Goal: Task Accomplishment & Management: Complete application form

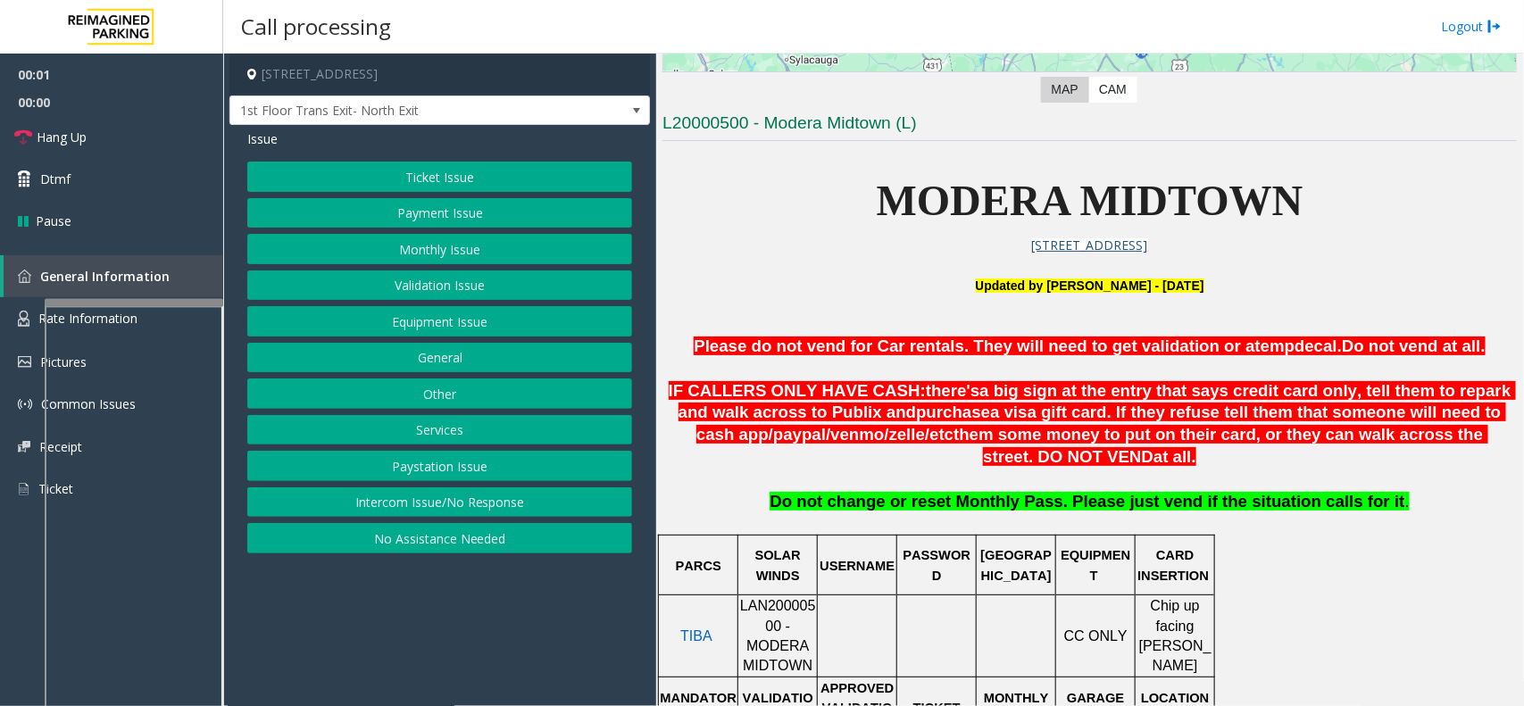
scroll to position [558, 0]
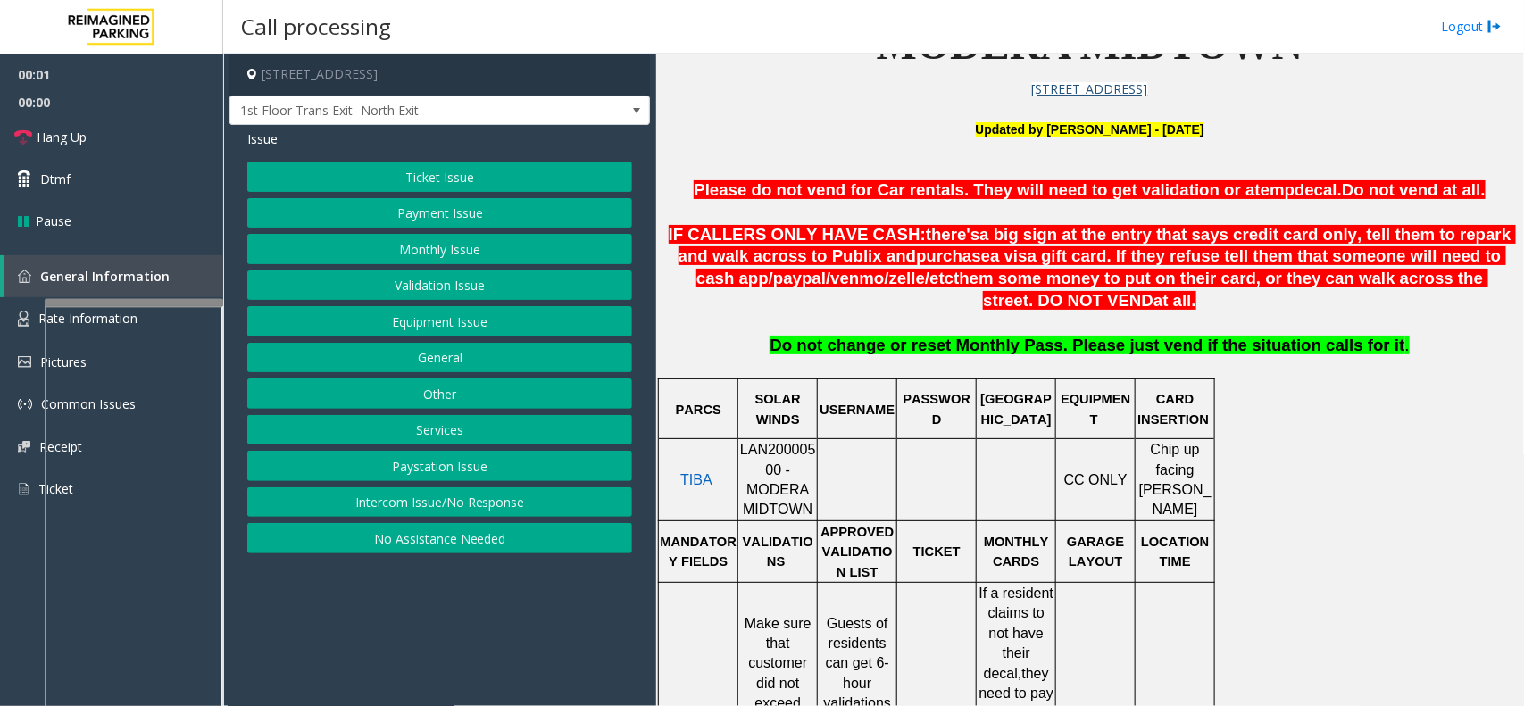
click at [769, 465] on span "LAN20000500 - MODERA MIDTOWN" at bounding box center [778, 479] width 76 height 75
copy span "LAN20000500"
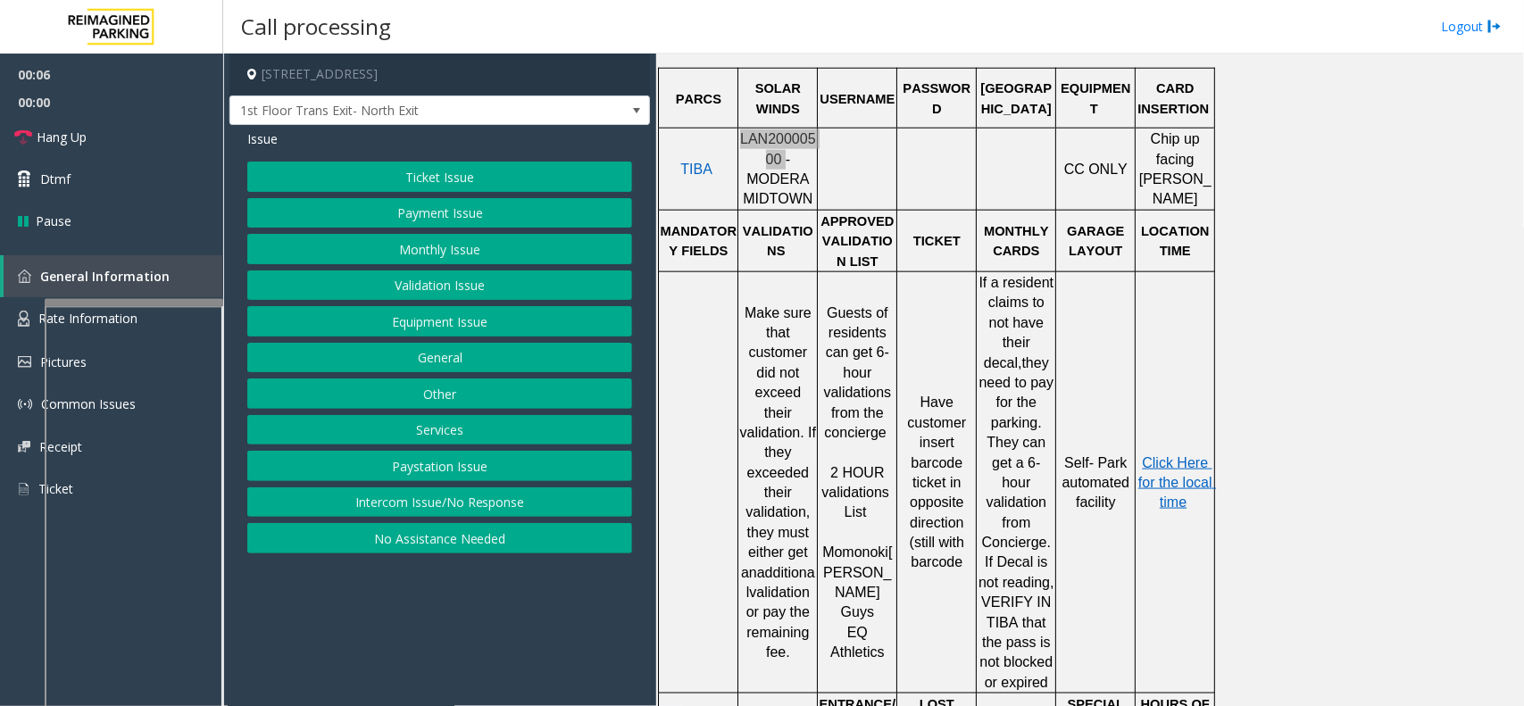
scroll to position [893, 0]
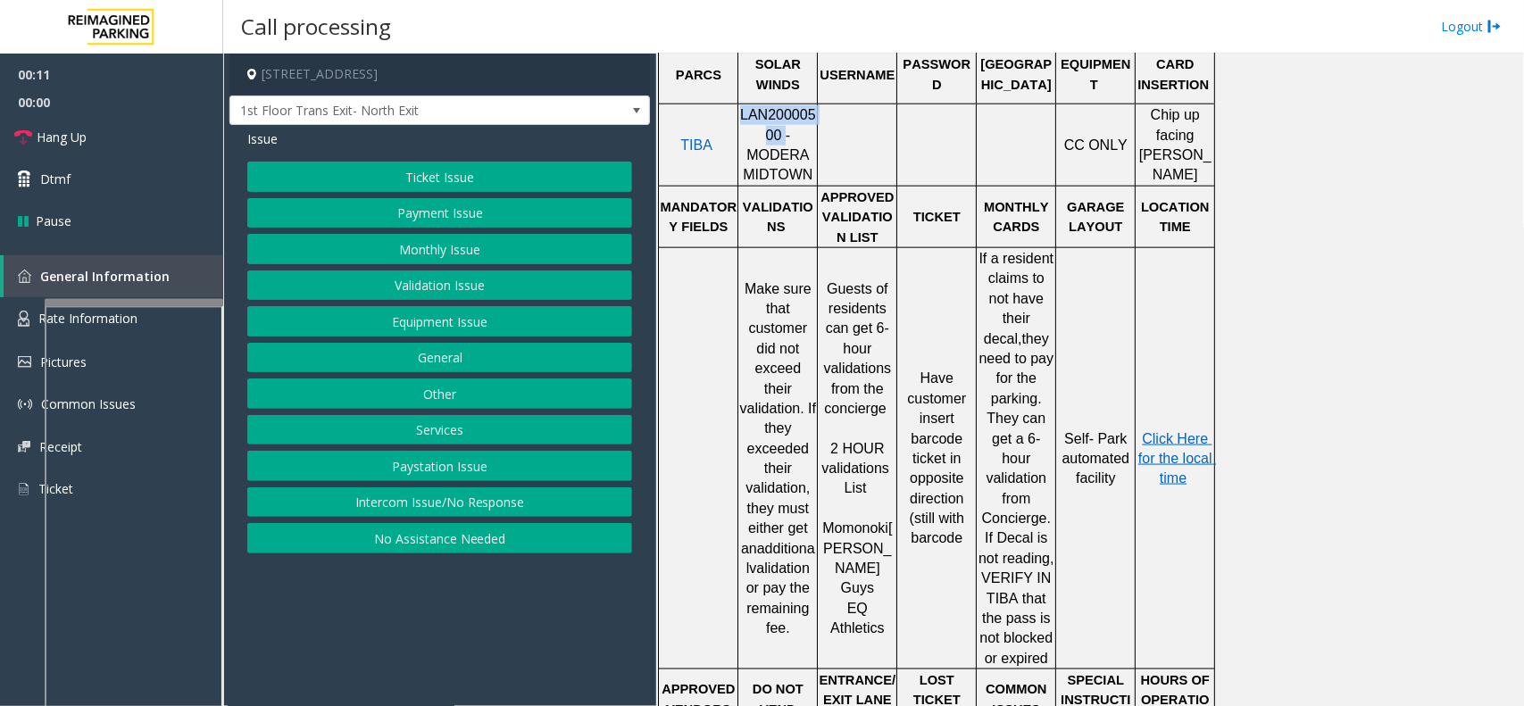
click at [434, 260] on button "Monthly Issue" at bounding box center [439, 249] width 385 height 30
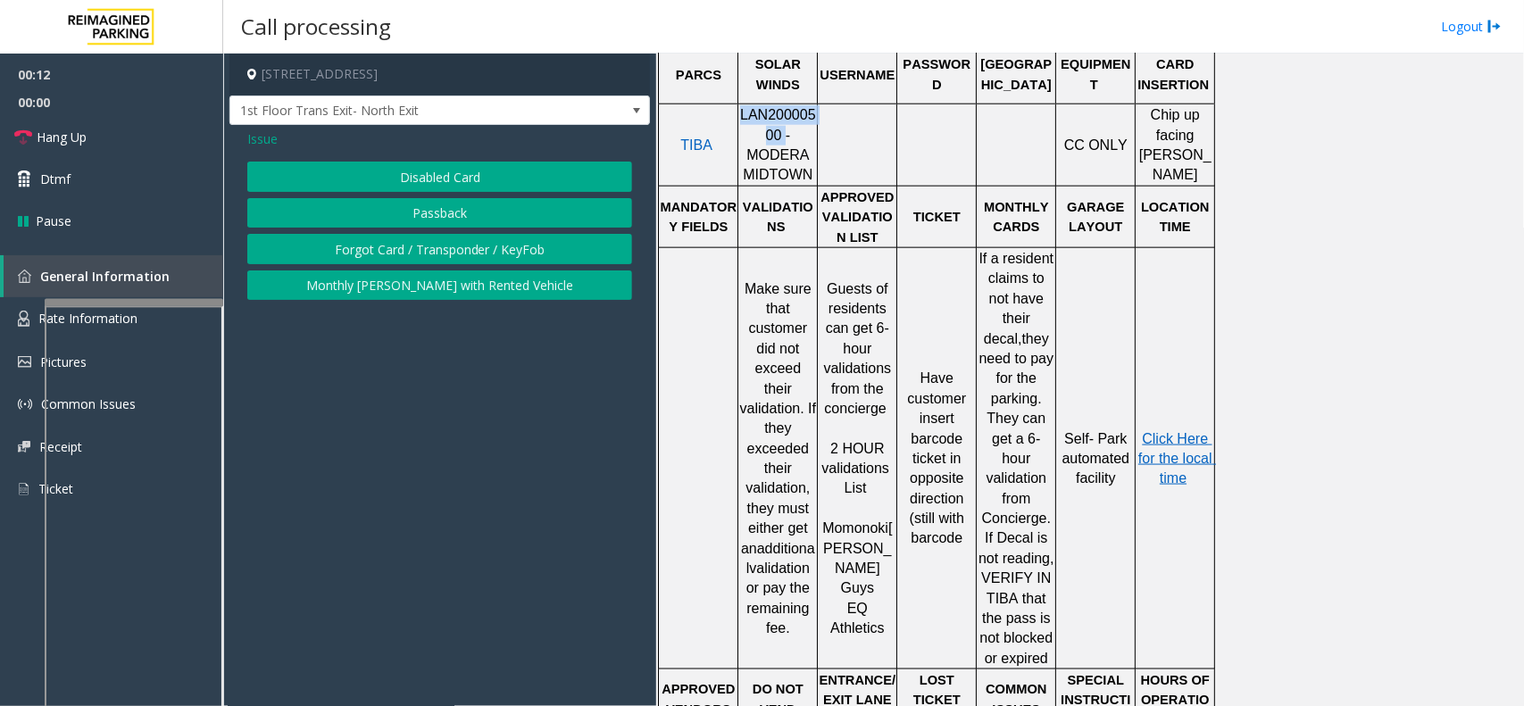
click at [429, 187] on button "Disabled Card" at bounding box center [439, 177] width 385 height 30
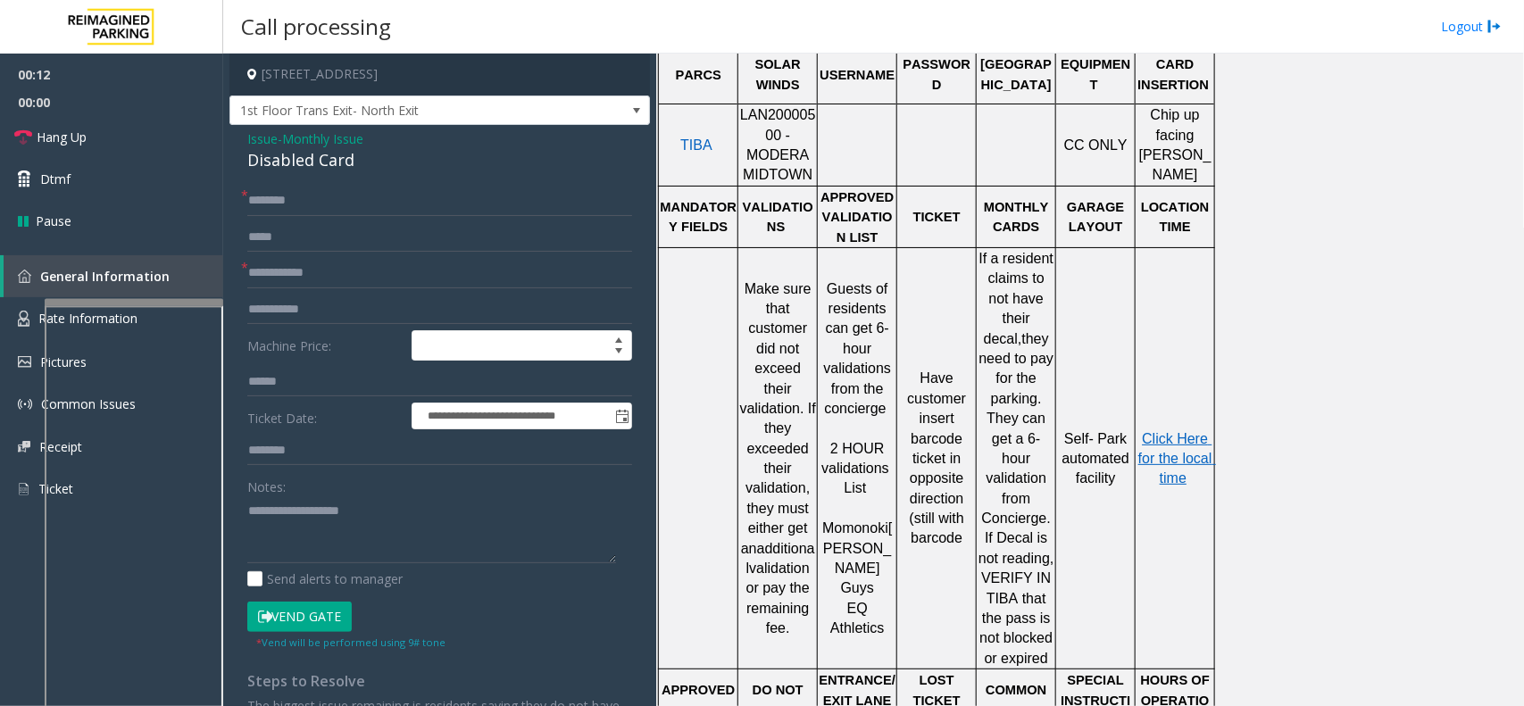
click at [257, 147] on span "Issue" at bounding box center [262, 138] width 30 height 19
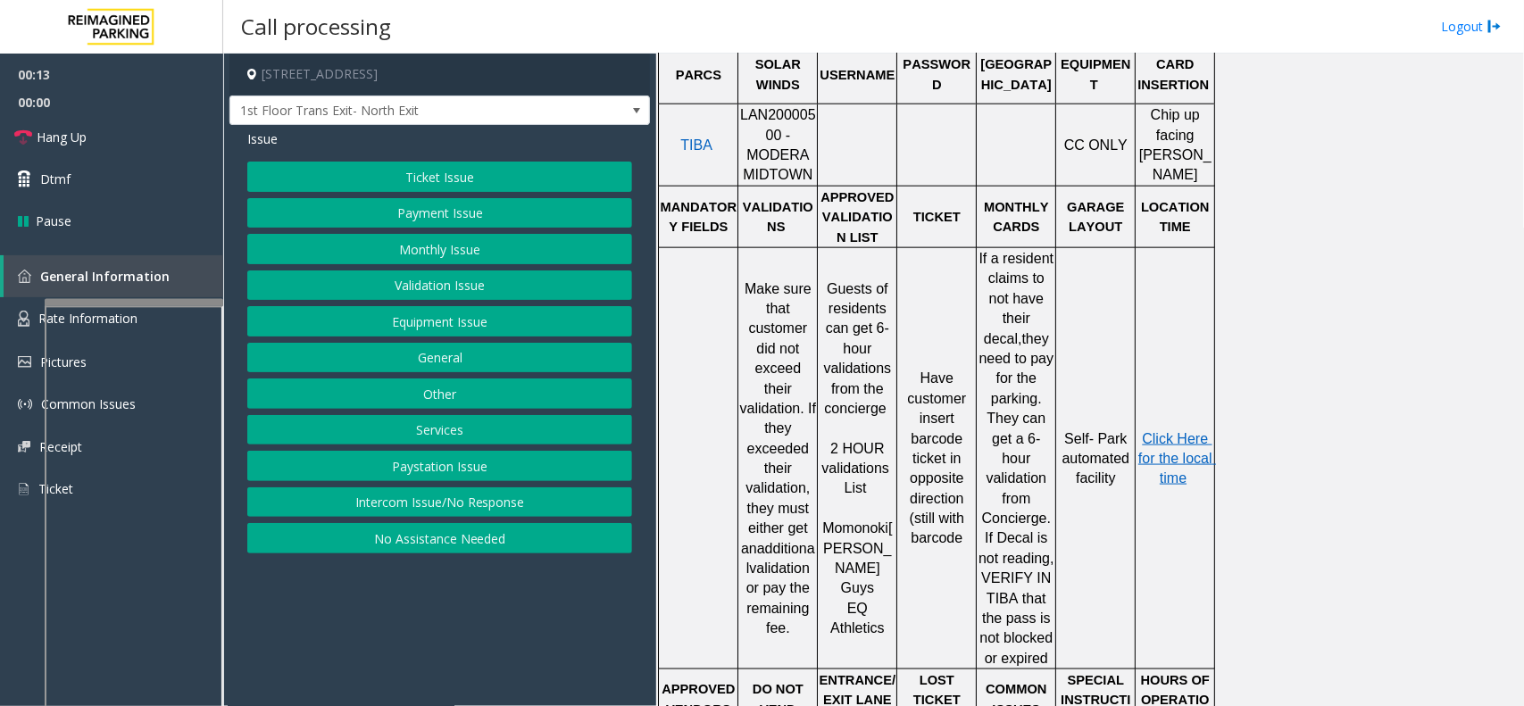
click at [259, 137] on span "Issue" at bounding box center [262, 138] width 30 height 19
click at [417, 234] on button "Monthly Issue" at bounding box center [439, 249] width 385 height 30
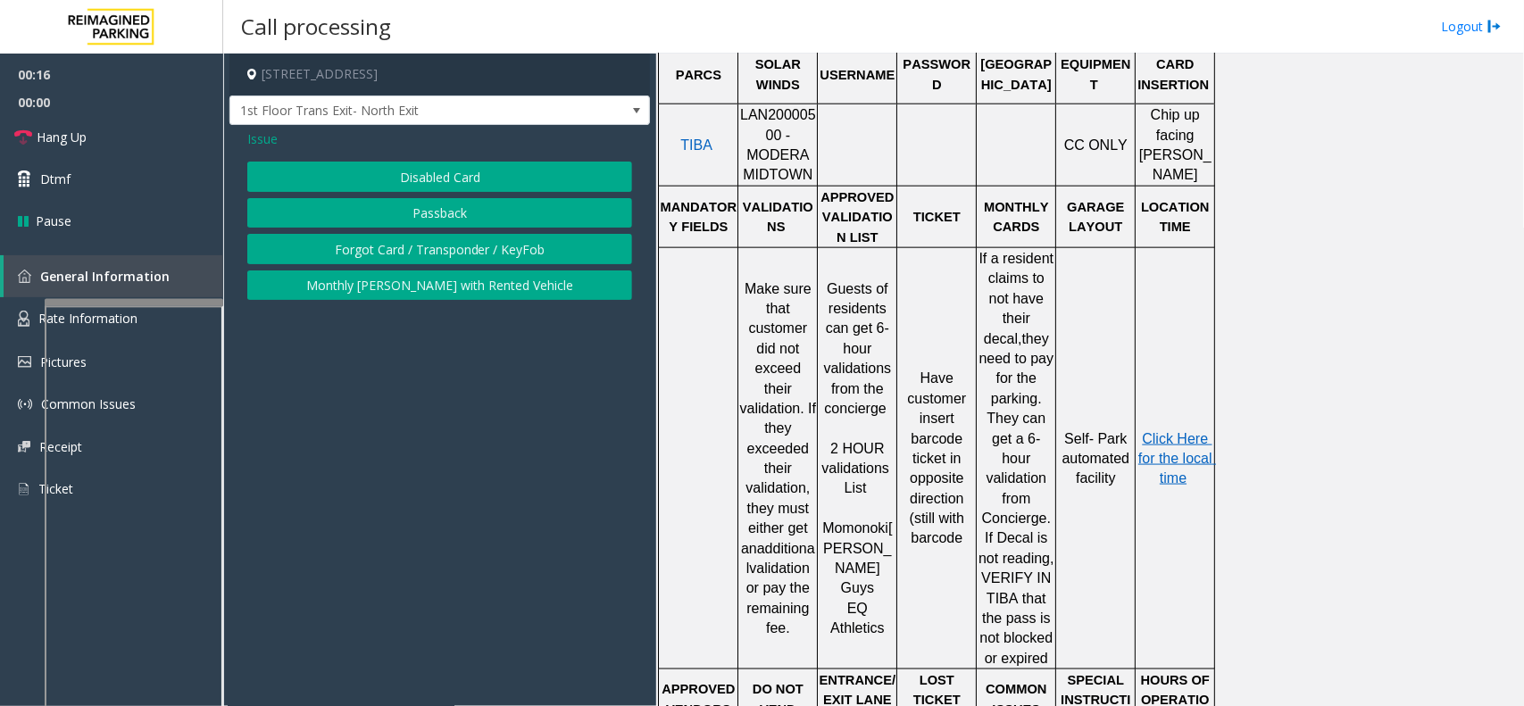
click at [404, 186] on button "Disabled Card" at bounding box center [439, 177] width 385 height 30
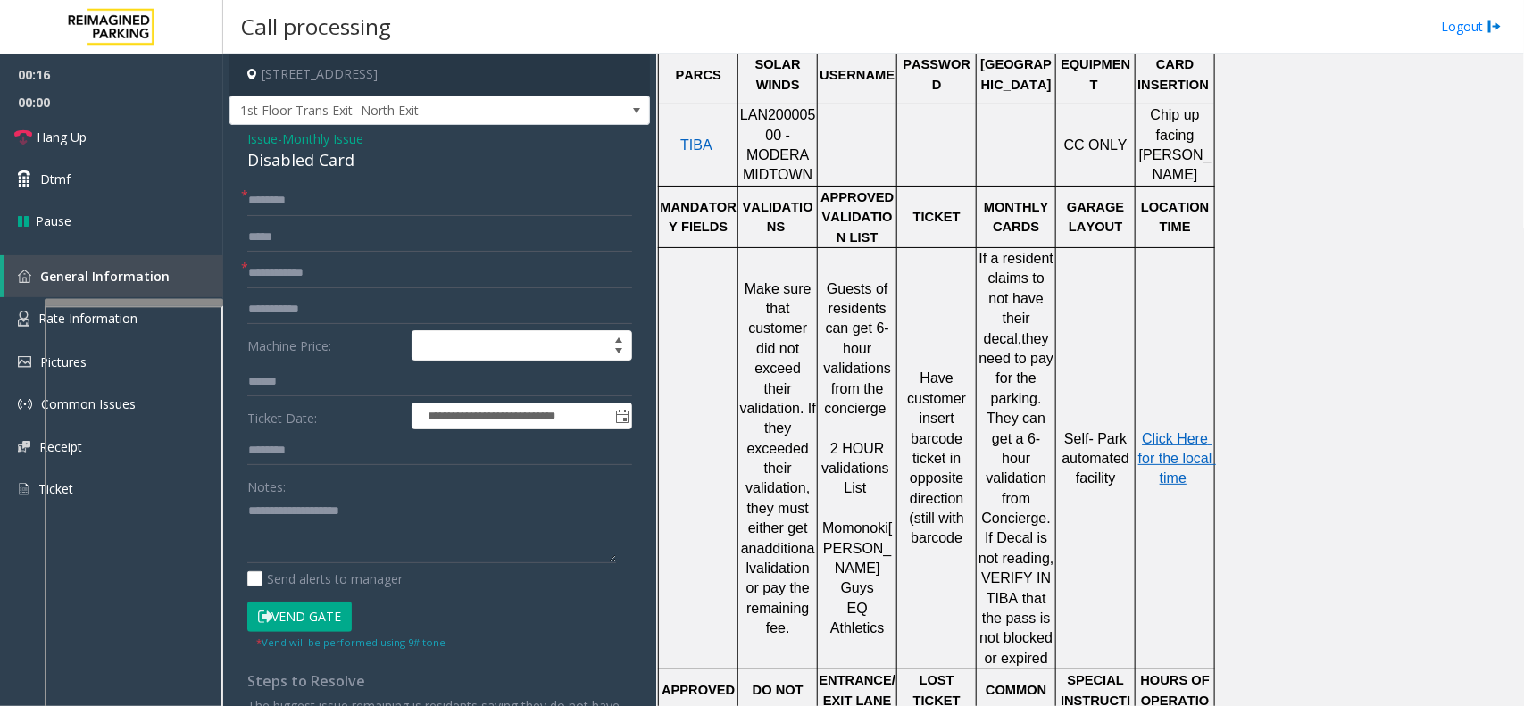
click at [346, 292] on form "**********" at bounding box center [439, 418] width 385 height 464
click at [345, 269] on input "text" at bounding box center [439, 273] width 385 height 30
click at [269, 260] on input "text" at bounding box center [439, 273] width 385 height 30
type textarea "**********"
click at [306, 137] on span "Monthly Issue" at bounding box center [322, 138] width 81 height 19
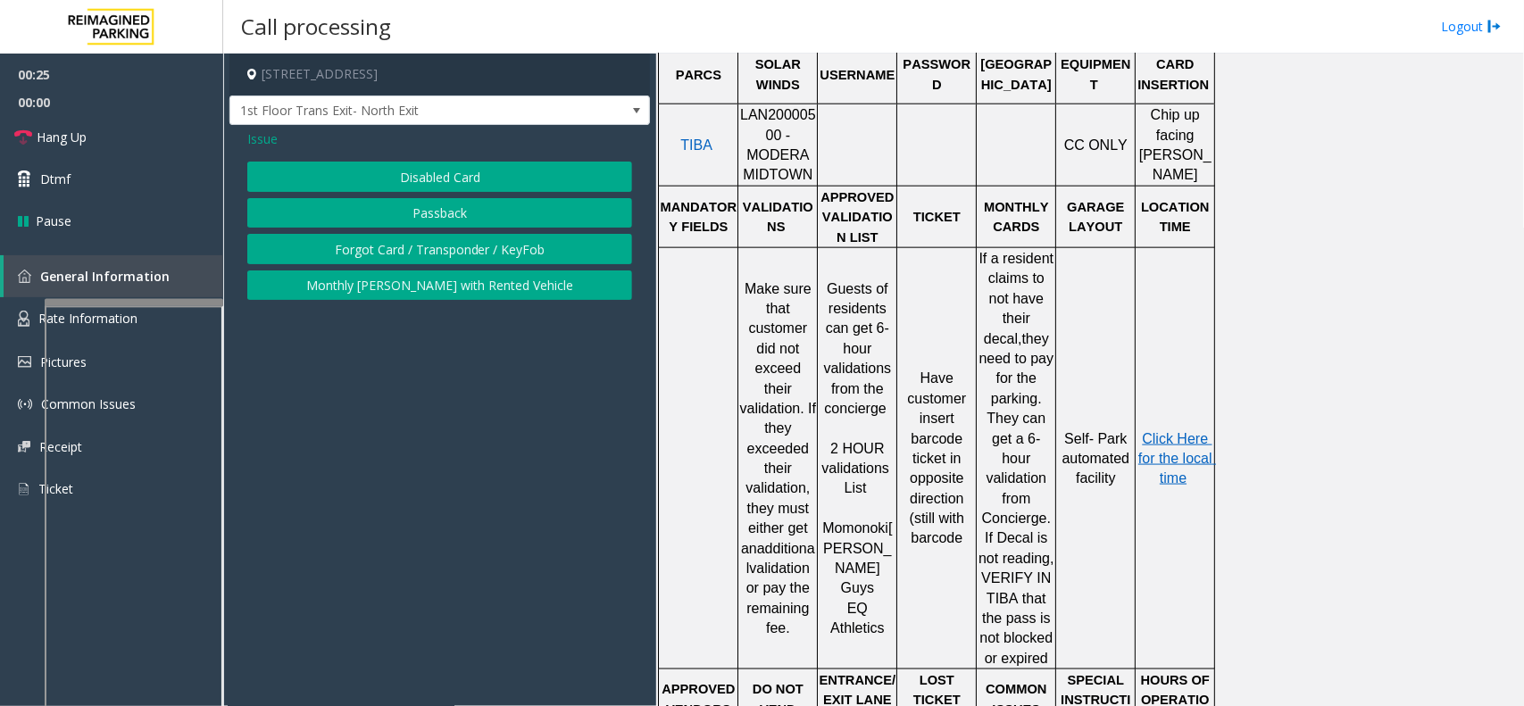
click at [244, 137] on div "Issue Disabled Card Passback Forgot Card / Transponder / KeyFob Monthly [PERSON…" at bounding box center [439, 217] width 420 height 184
click at [290, 150] on div "Issue Disabled Card Passback Forgot Card / Transponder / KeyFob Monthly [PERSON…" at bounding box center [439, 217] width 420 height 184
click at [265, 138] on span "Issue" at bounding box center [262, 138] width 30 height 19
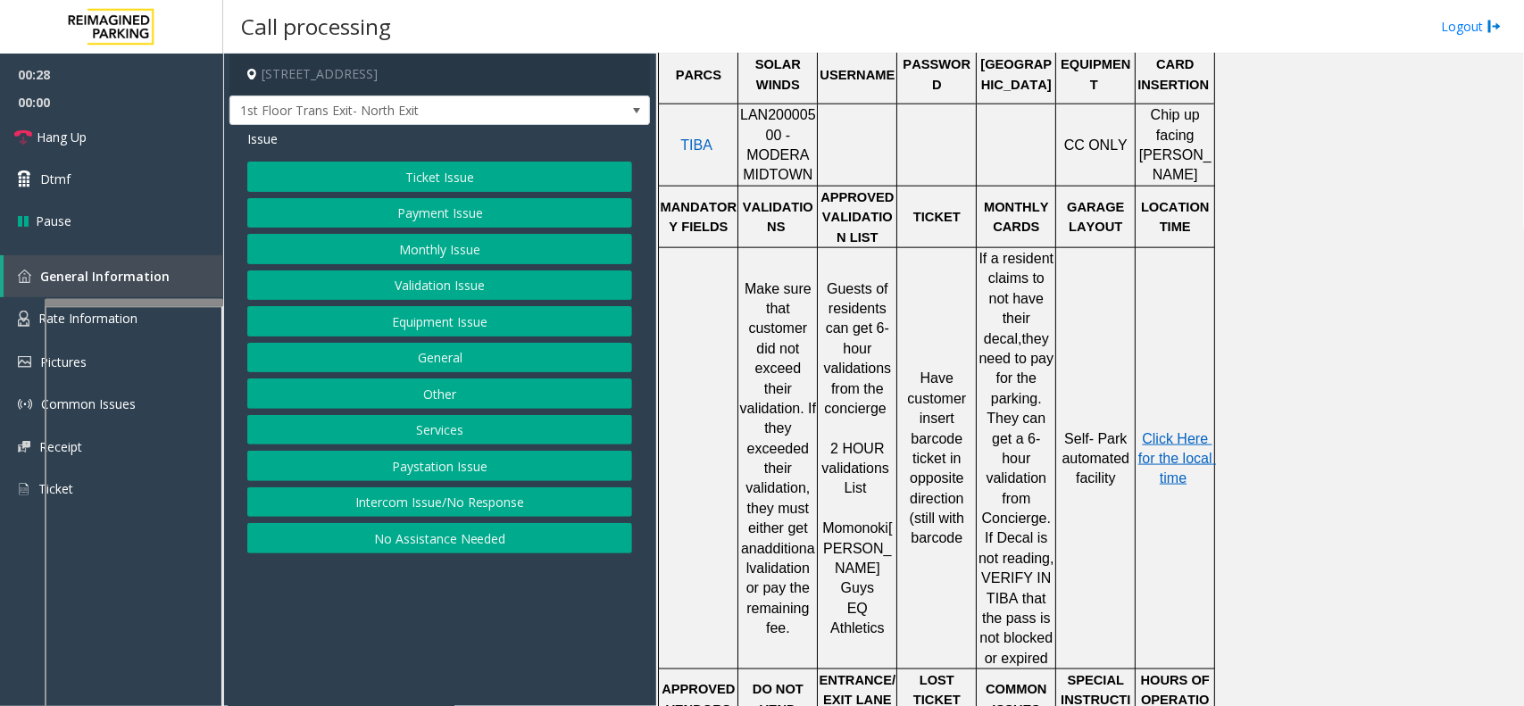
click at [440, 282] on button "Validation Issue" at bounding box center [439, 286] width 385 height 30
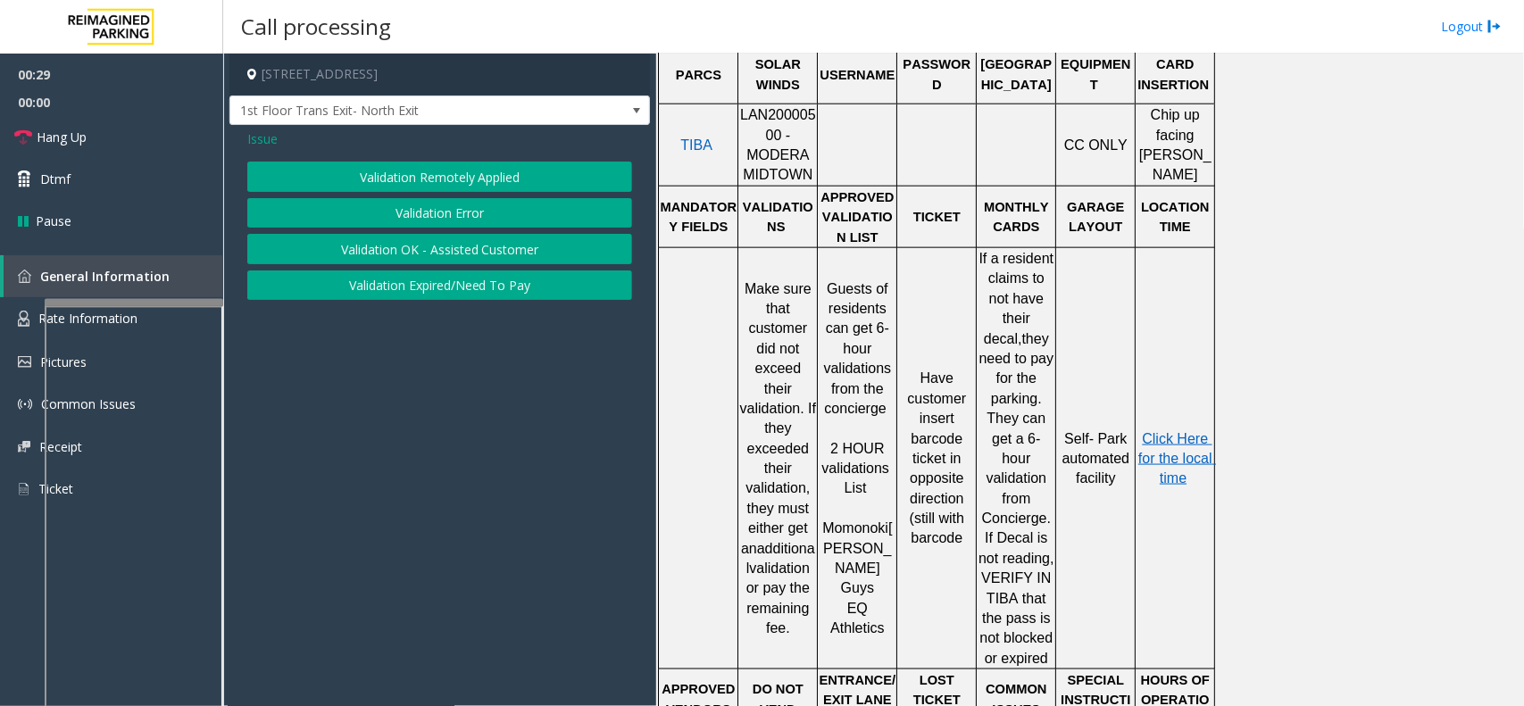
click at [436, 212] on button "Validation Error" at bounding box center [439, 213] width 385 height 30
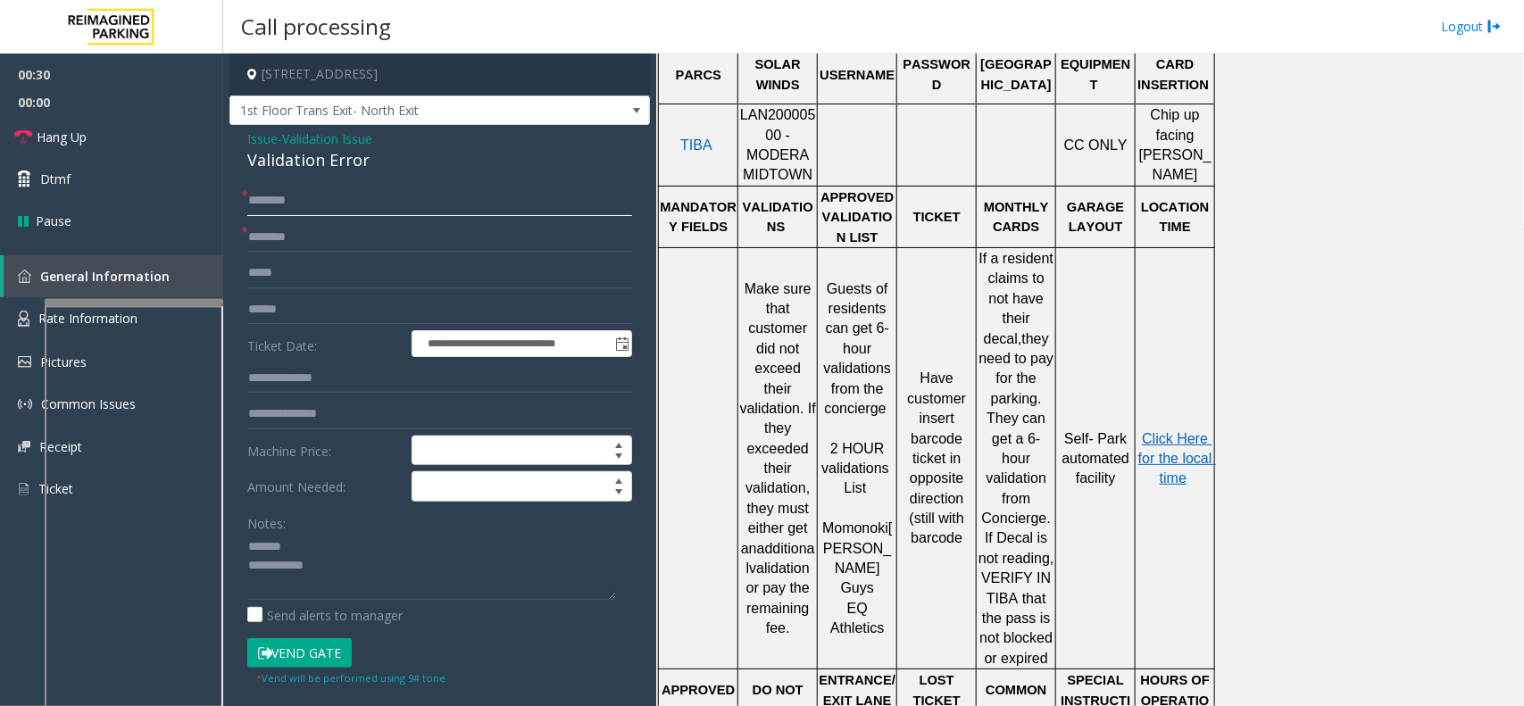
click at [281, 214] on input "text" at bounding box center [439, 201] width 385 height 30
click at [278, 233] on input "text" at bounding box center [439, 237] width 385 height 30
click at [322, 373] on input "text" at bounding box center [439, 378] width 385 height 30
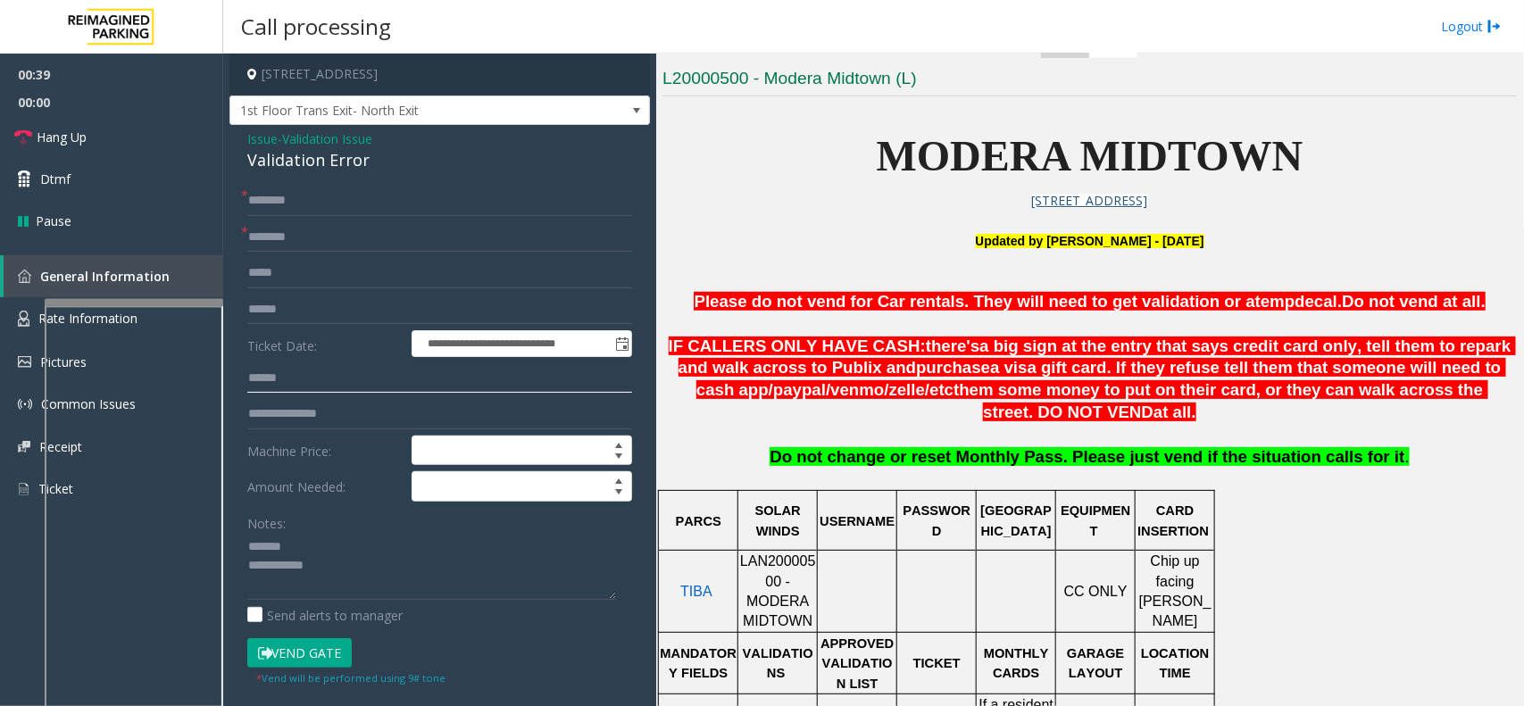
scroll to position [112, 0]
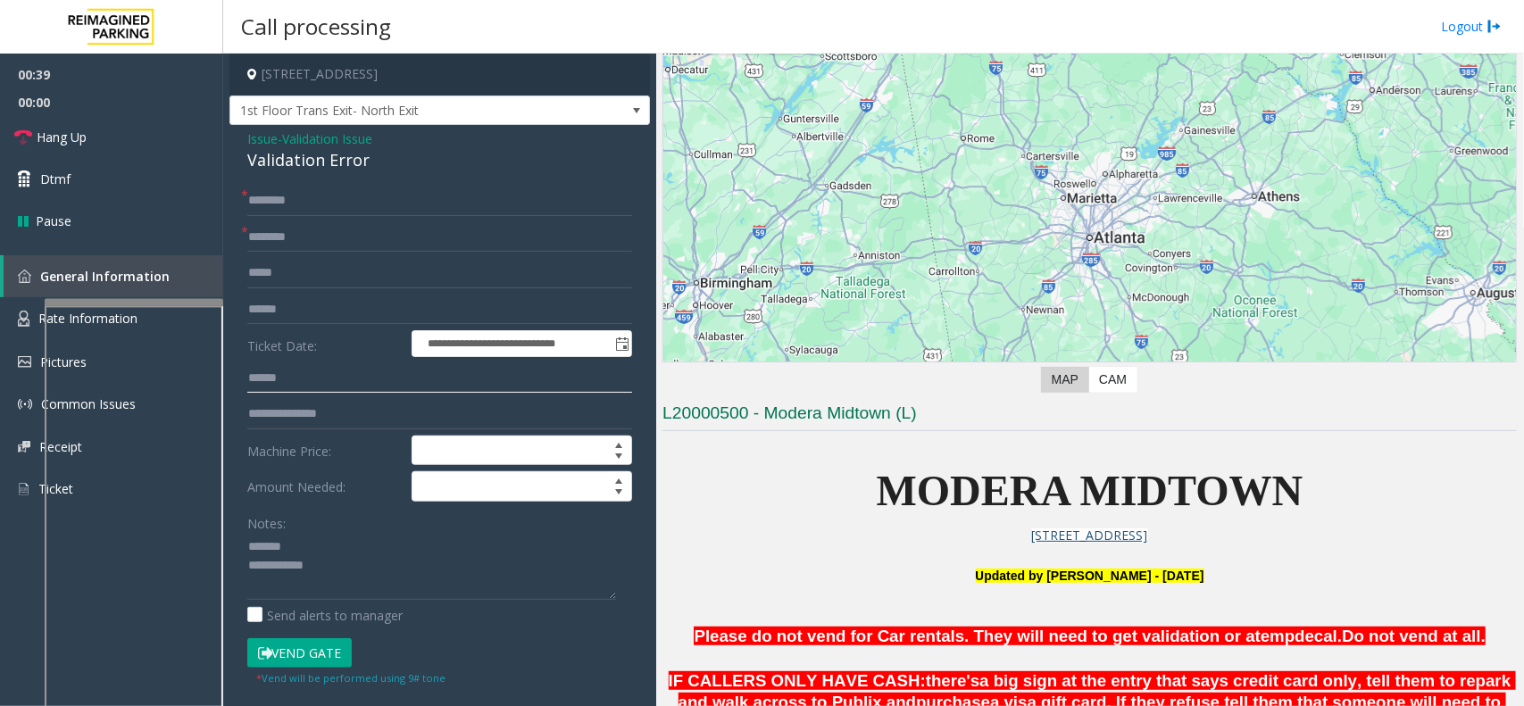
type input "******"
click at [918, 469] on span "MODERA MIDTOWN" at bounding box center [1090, 490] width 427 height 47
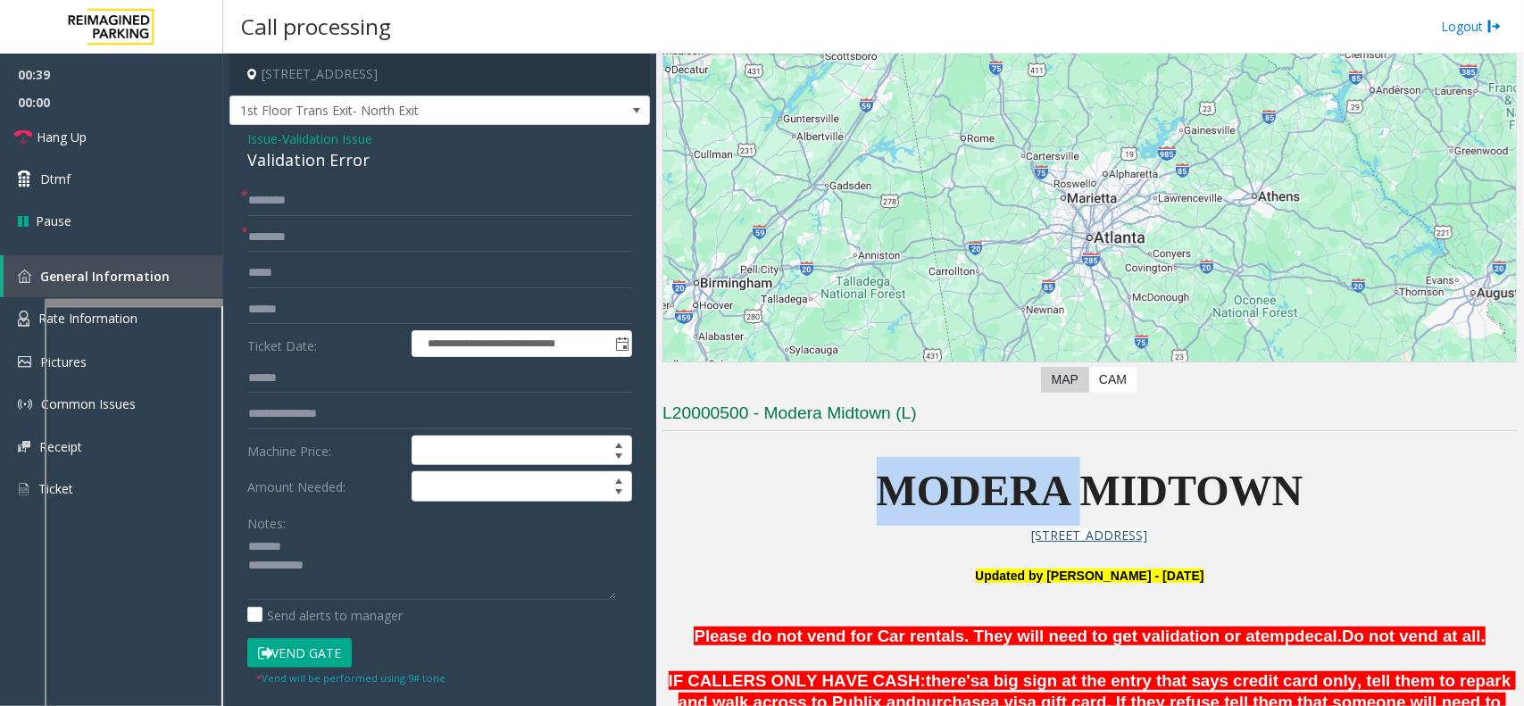
click at [918, 469] on span "MODERA MIDTOWN" at bounding box center [1090, 490] width 427 height 47
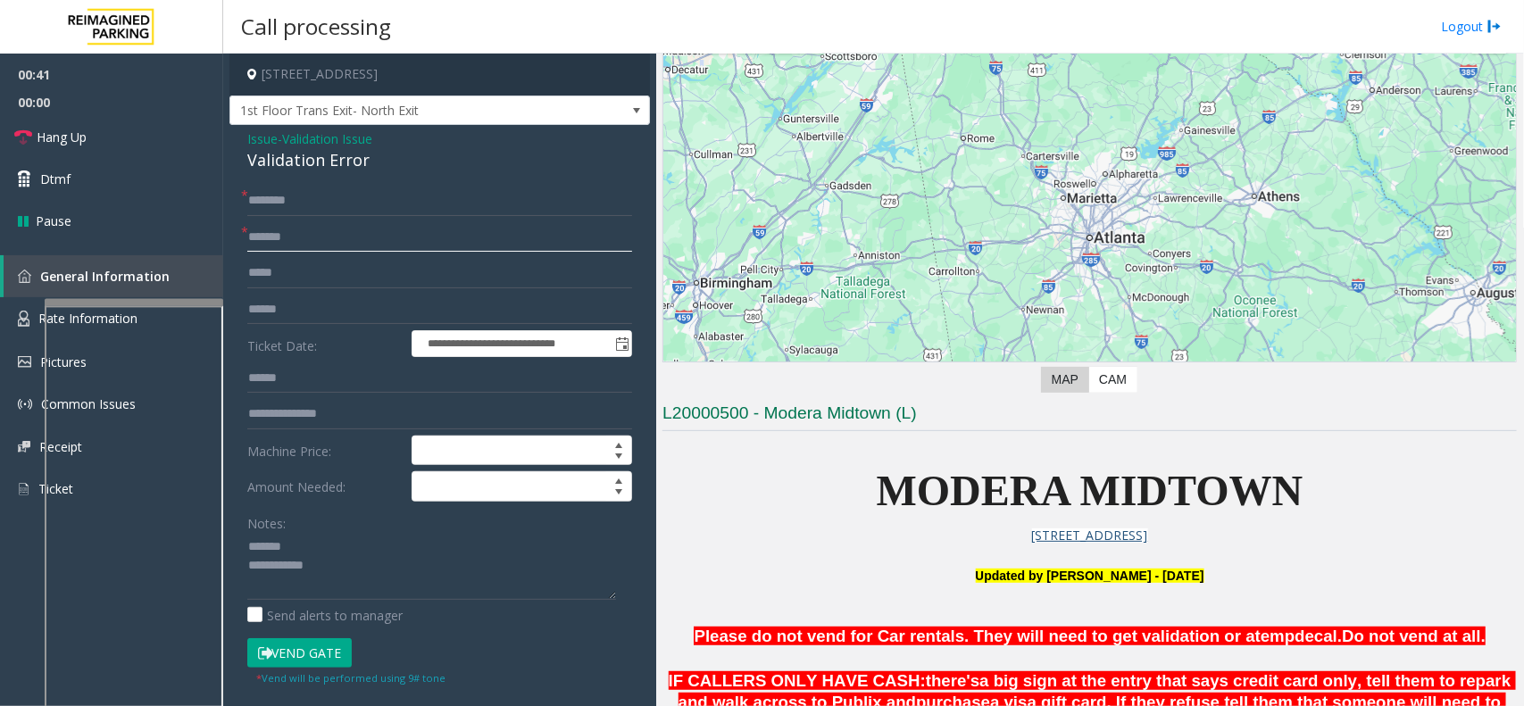
type input "******"
click at [337, 211] on input "text" at bounding box center [439, 201] width 385 height 30
click at [279, 201] on input "text" at bounding box center [439, 201] width 385 height 30
type input "*******"
click at [328, 300] on input "text" at bounding box center [439, 310] width 385 height 30
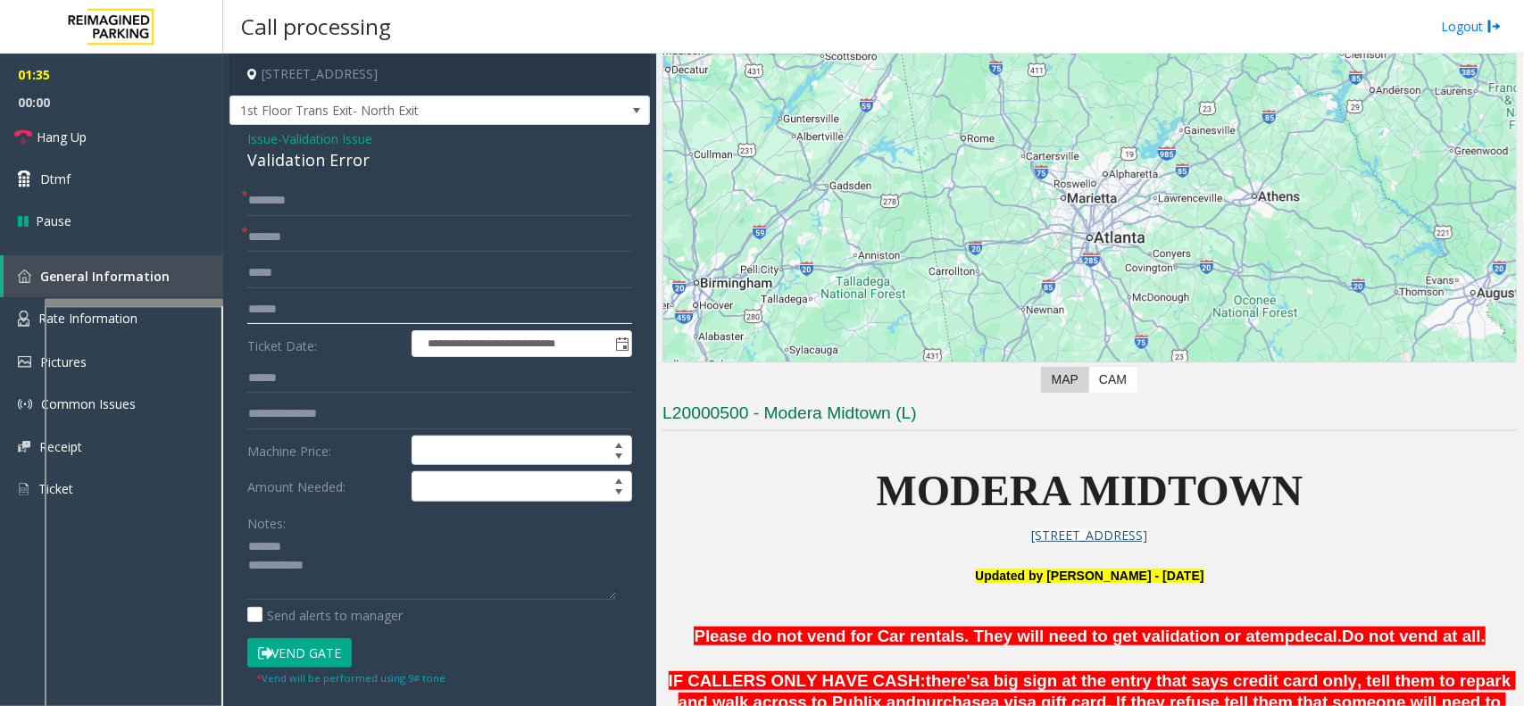
click at [359, 304] on input "text" at bounding box center [439, 310] width 385 height 30
click at [266, 165] on div "Validation Error" at bounding box center [439, 160] width 385 height 24
drag, startPoint x: 266, startPoint y: 165, endPoint x: 284, endPoint y: 162, distance: 18.2
click at [274, 162] on div "Validation Error" at bounding box center [439, 160] width 385 height 24
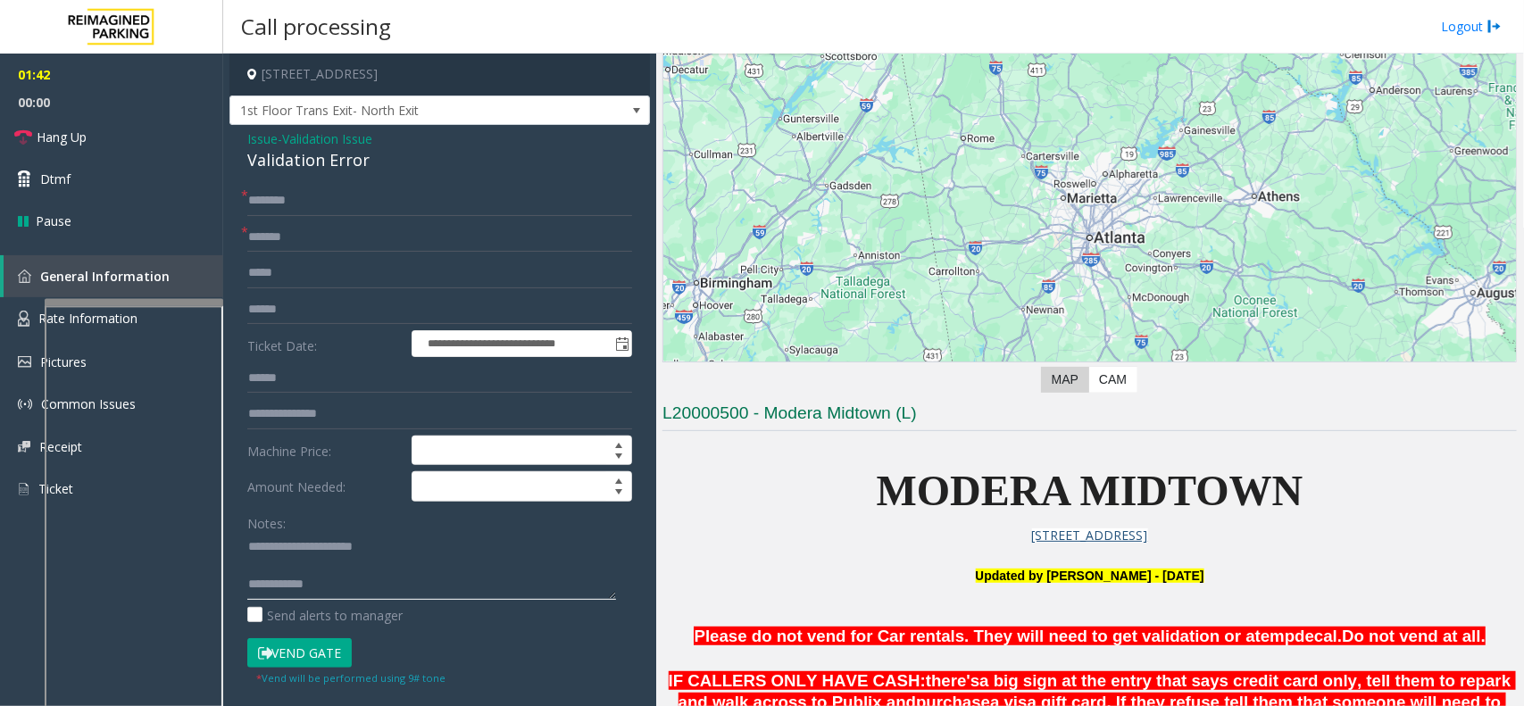
click at [403, 580] on textarea at bounding box center [431, 566] width 369 height 67
click at [400, 570] on textarea at bounding box center [431, 566] width 369 height 67
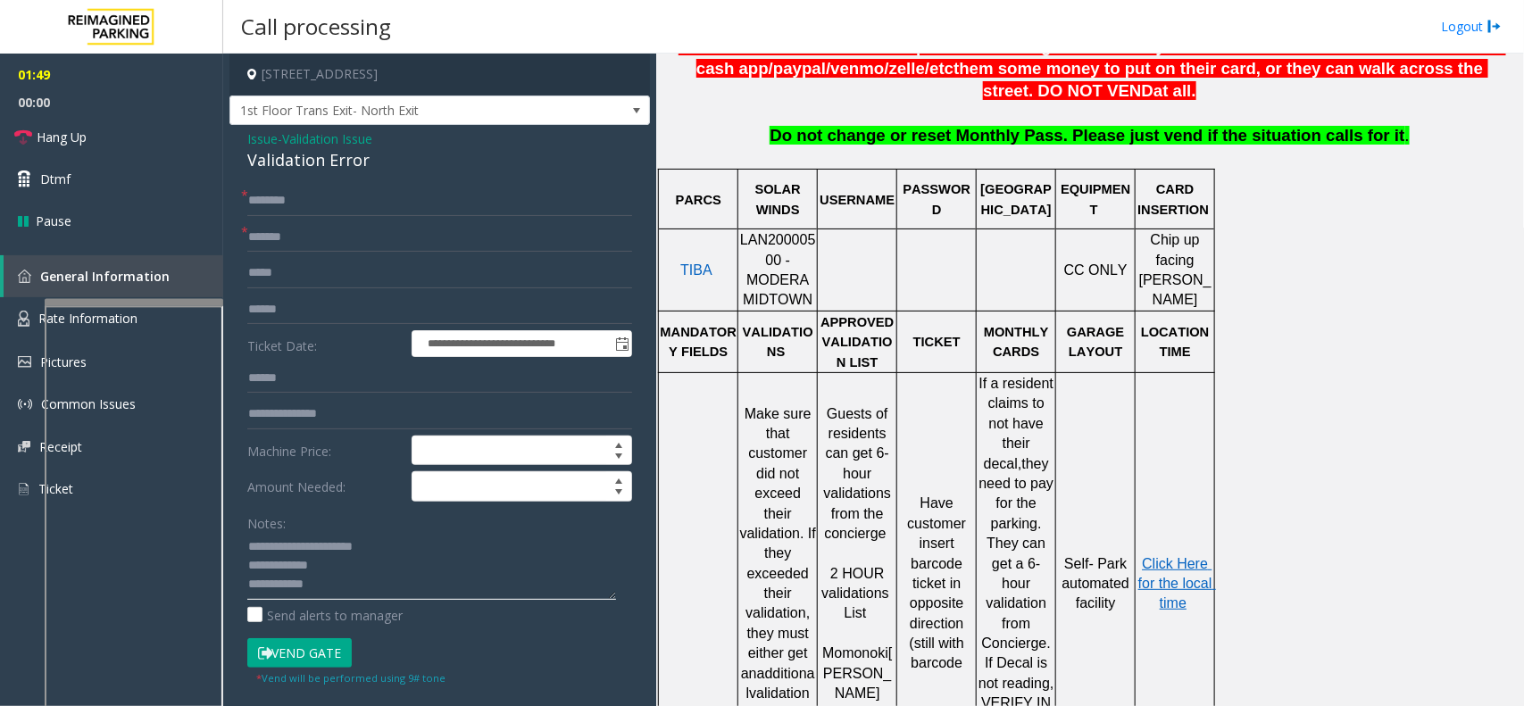
scroll to position [781, 0]
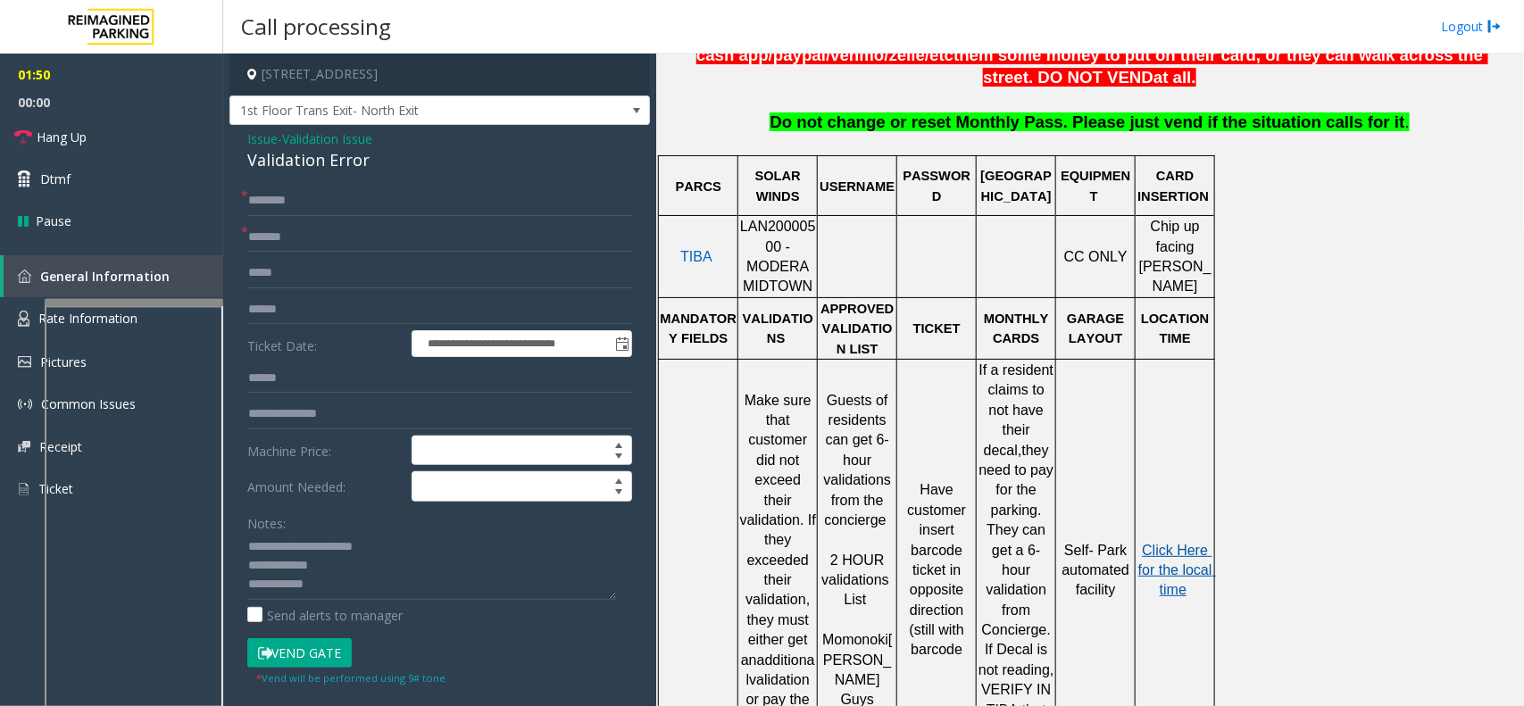
click at [1172, 543] on span "Click Here for the local time" at bounding box center [1177, 570] width 78 height 55
click at [355, 571] on textarea at bounding box center [431, 566] width 369 height 67
drag, startPoint x: 348, startPoint y: 581, endPoint x: 367, endPoint y: 582, distance: 18.8
click at [367, 582] on textarea at bounding box center [431, 566] width 369 height 67
click at [448, 565] on textarea at bounding box center [431, 566] width 369 height 67
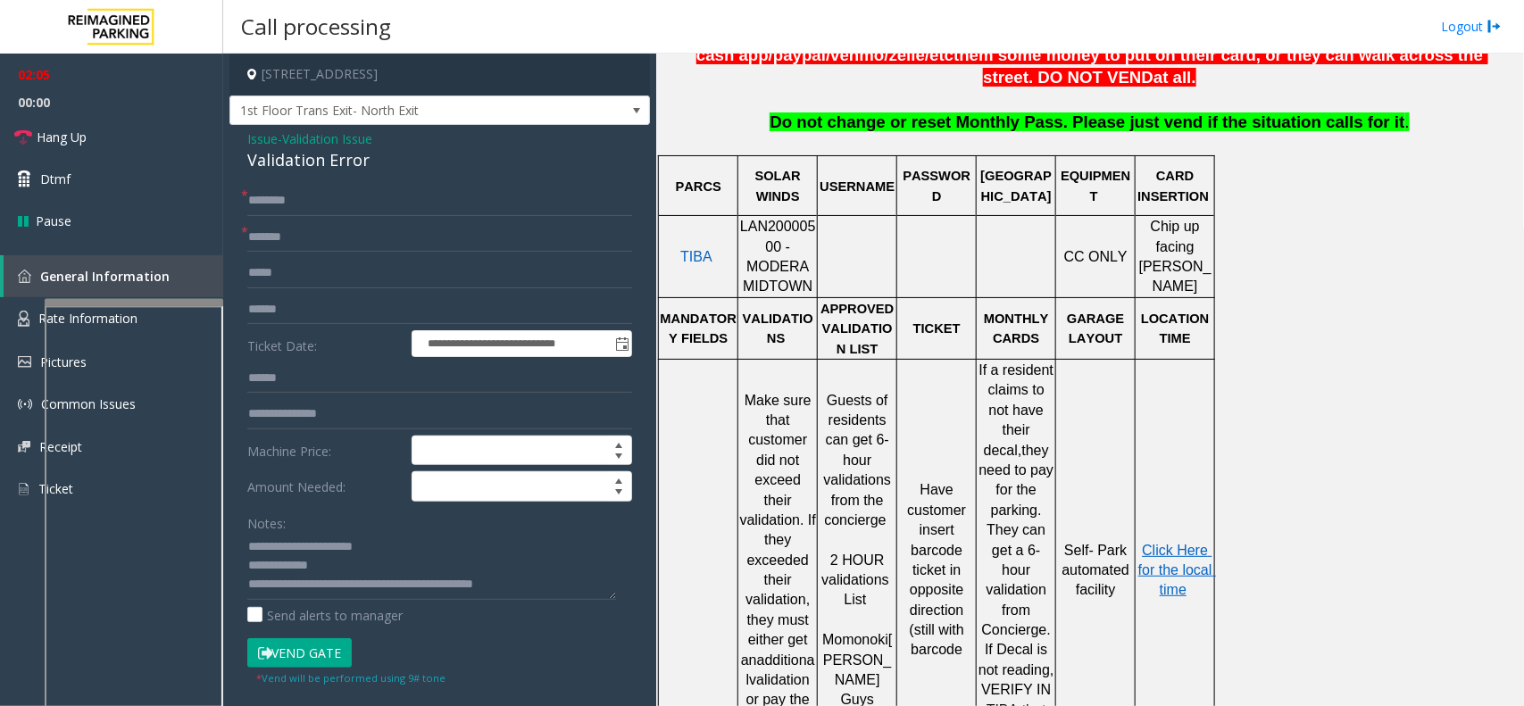
click at [296, 658] on button "Vend Gate" at bounding box center [299, 653] width 104 height 30
click at [340, 571] on textarea at bounding box center [431, 566] width 369 height 67
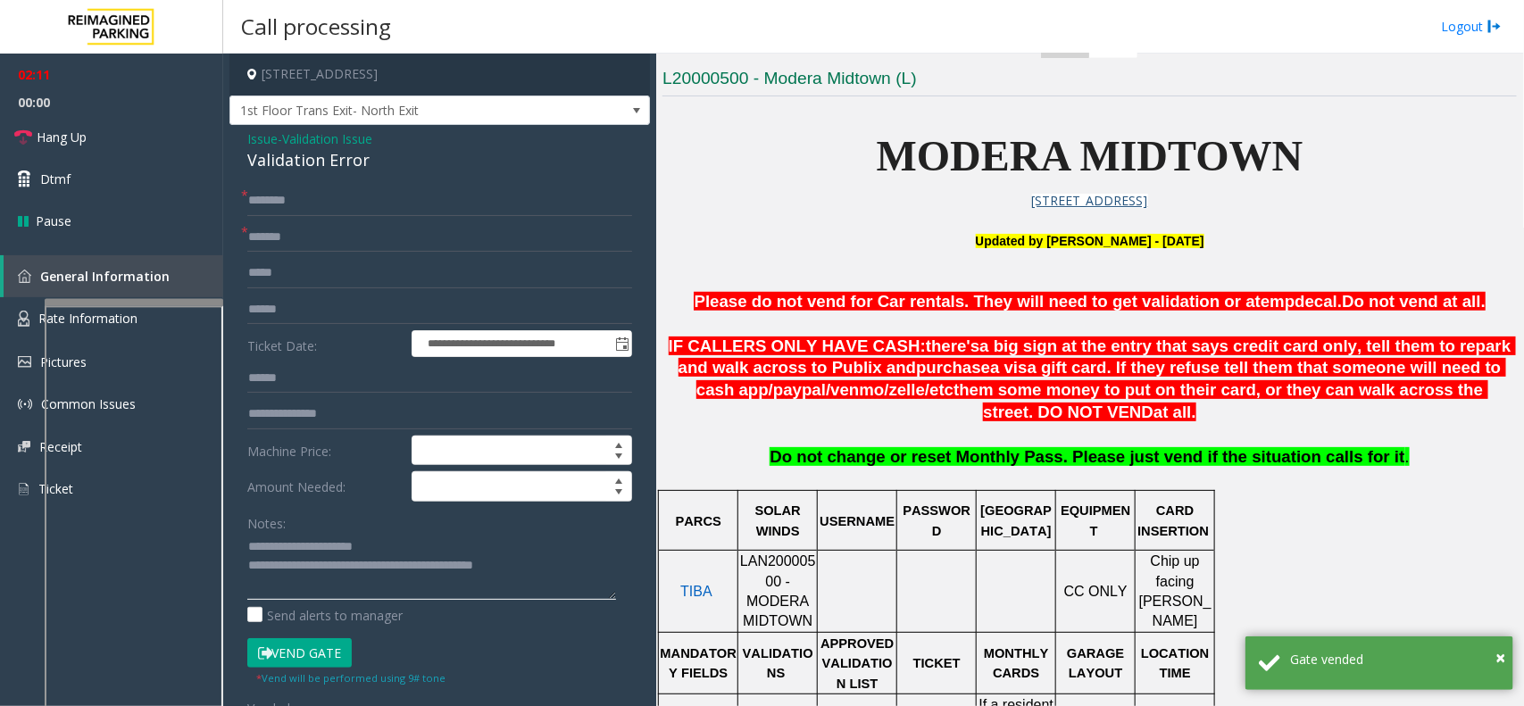
scroll to position [335, 0]
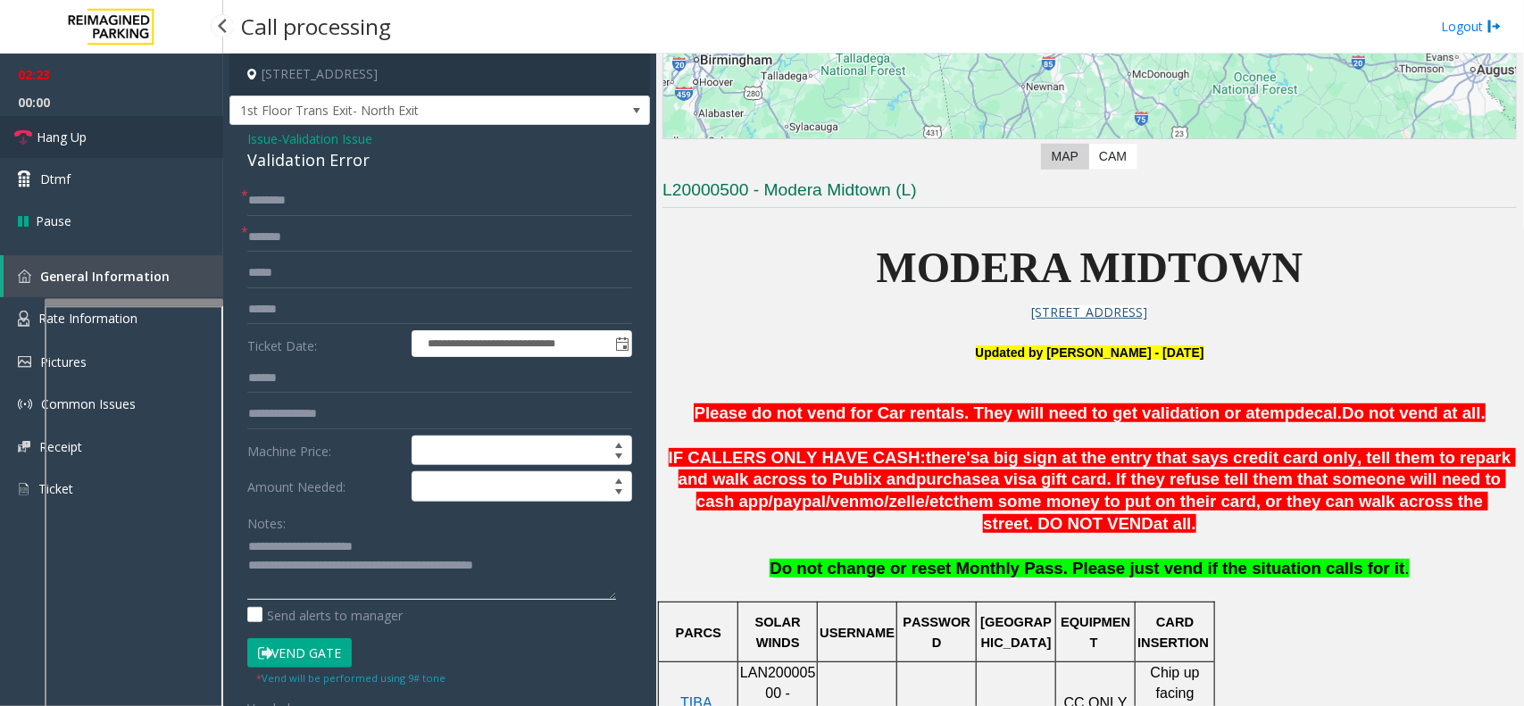
type textarea "**********"
click at [154, 153] on link "Hang Up" at bounding box center [111, 137] width 223 height 42
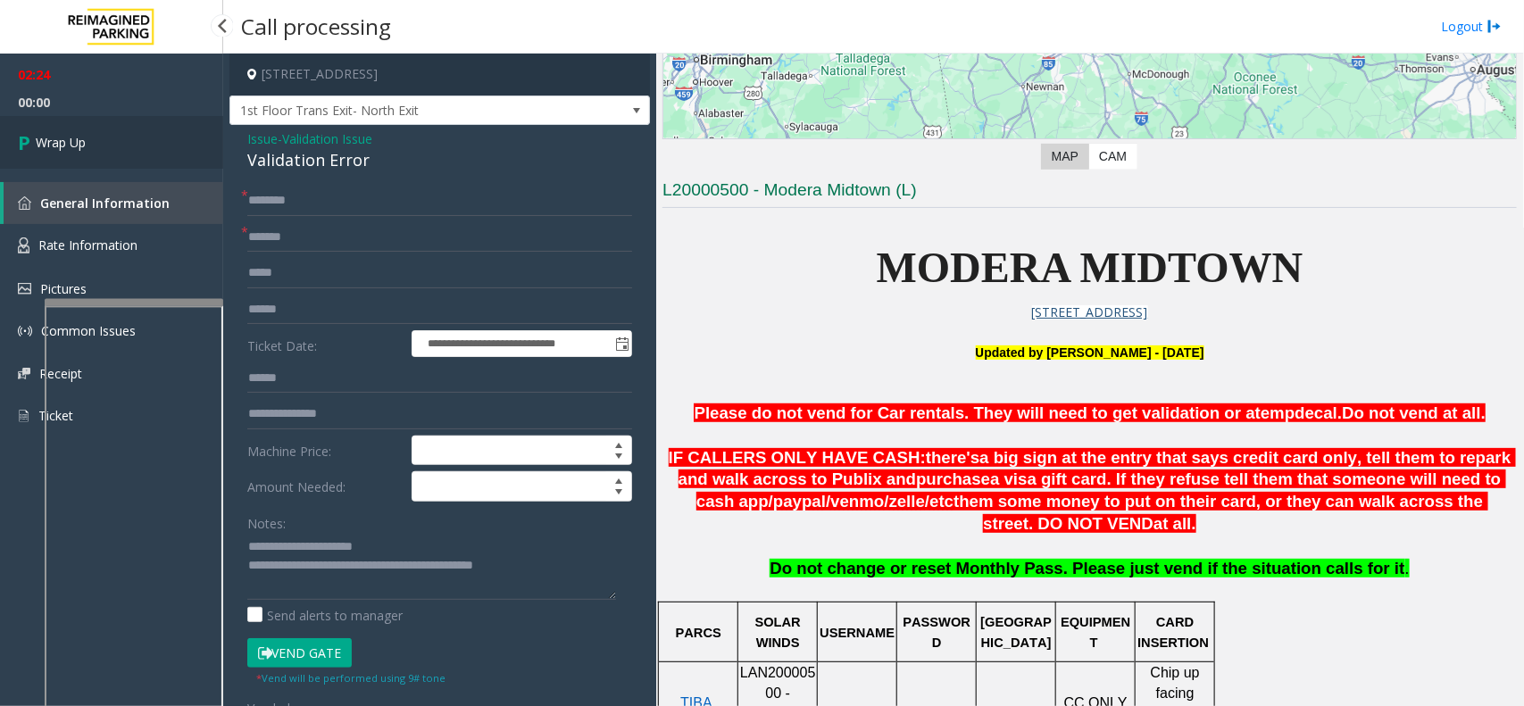
click at [154, 153] on link "Wrap Up" at bounding box center [111, 142] width 223 height 53
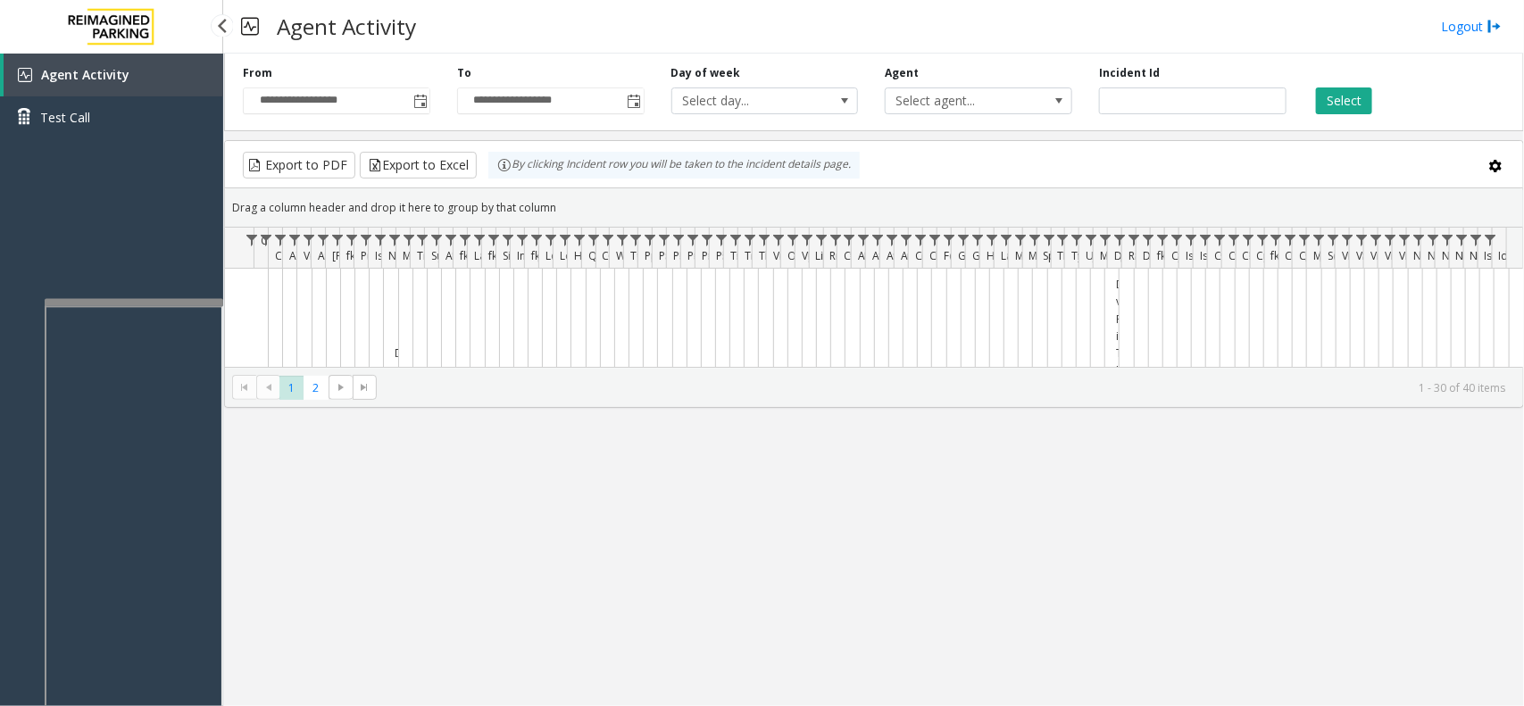
click at [159, 134] on link "Test Call" at bounding box center [111, 117] width 223 height 42
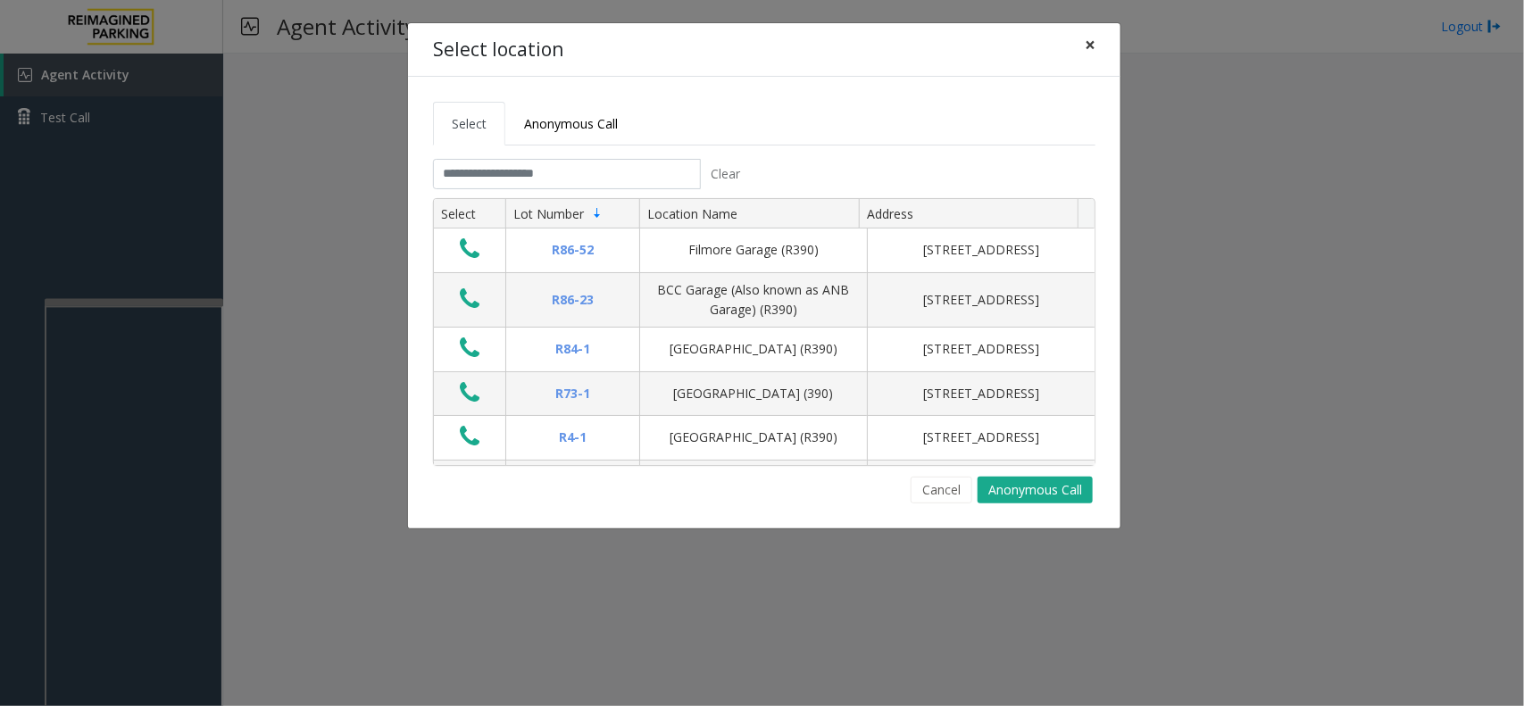
click at [1091, 28] on button "×" at bounding box center [1090, 45] width 36 height 44
